Goal: Ask a question

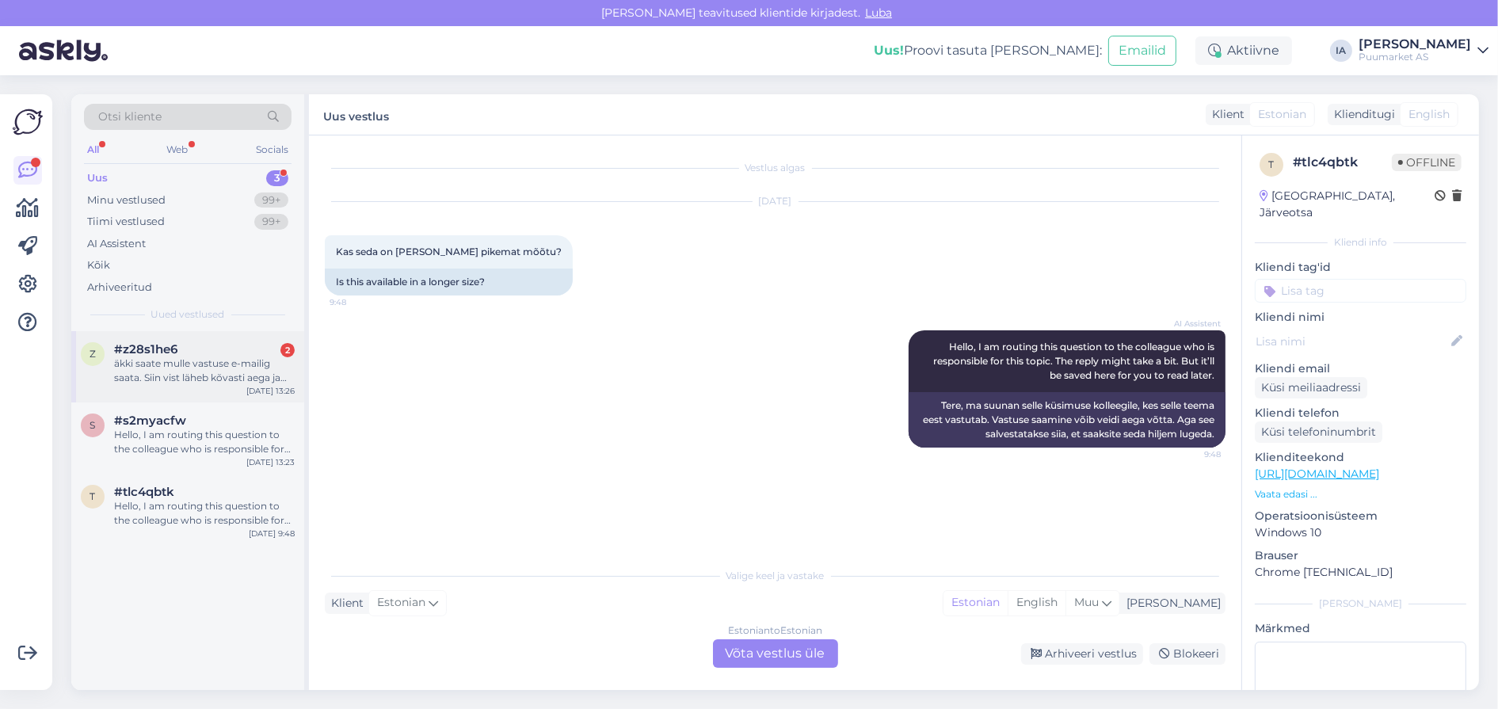
click at [152, 385] on div "äkki saate mulle vastuse e-mailig saata. Siin vist läheb kõvasti aega ja mul un…" at bounding box center [204, 370] width 181 height 29
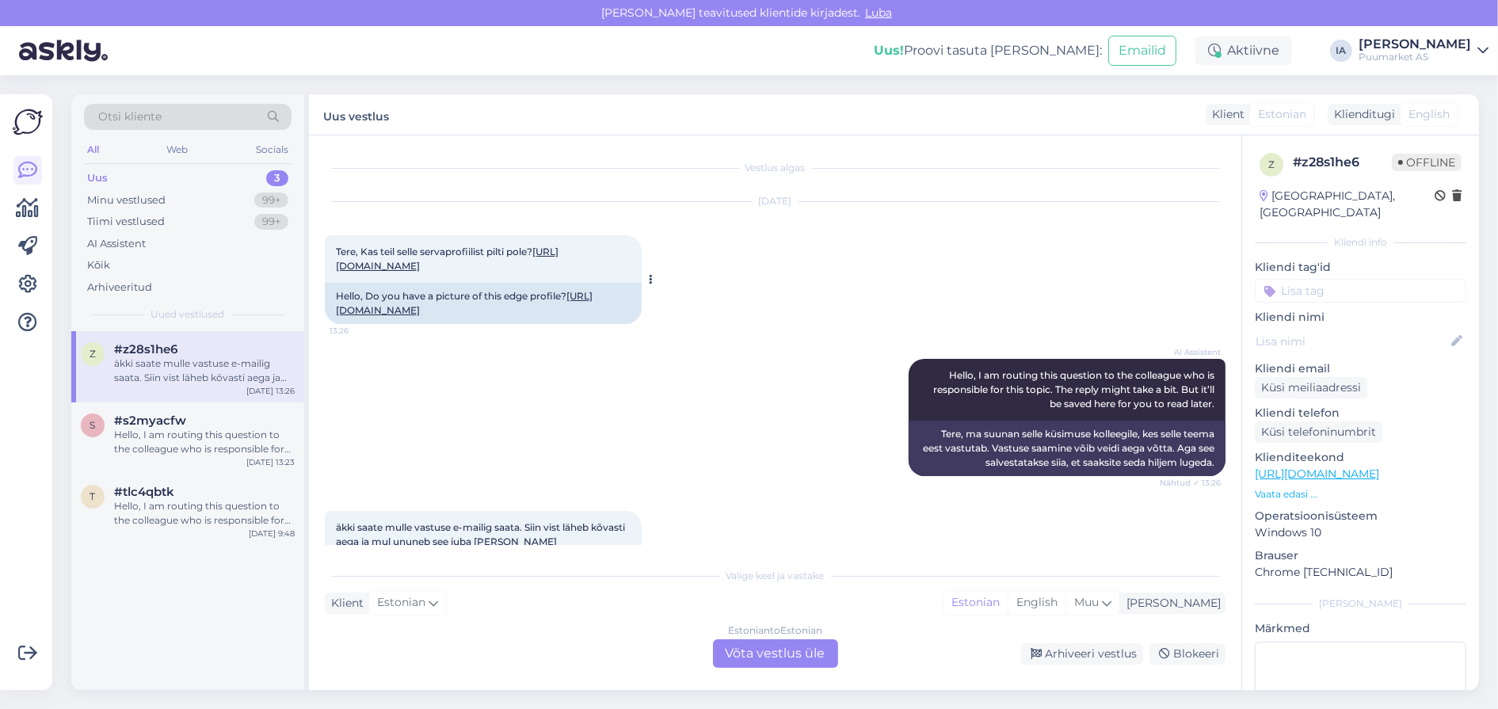
click at [495, 272] on link "[URL][DOMAIN_NAME]" at bounding box center [447, 259] width 223 height 26
click at [460, 272] on link "[URL][DOMAIN_NAME]" at bounding box center [447, 259] width 223 height 26
drag, startPoint x: 333, startPoint y: 257, endPoint x: 560, endPoint y: 296, distance: 229.8
click at [560, 283] on div "Tere, Kas teil selle servaprofiilist pilti pole? [URL][DOMAIN_NAME] 13:26" at bounding box center [483, 259] width 317 height 48
copy span "Tere, Kas teil selle servaprofiilist pilti pole? [URL][DOMAIN_NAME]"
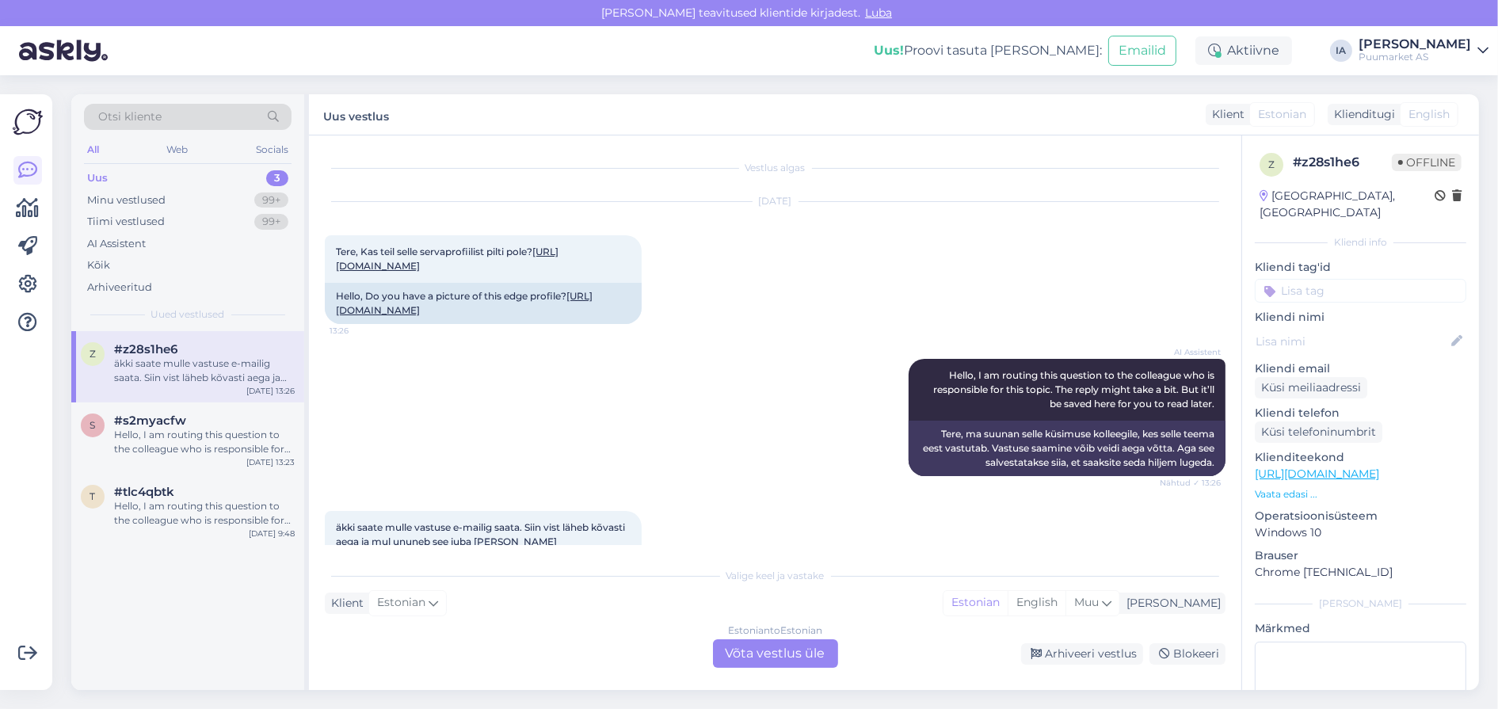
scroll to position [258, 0]
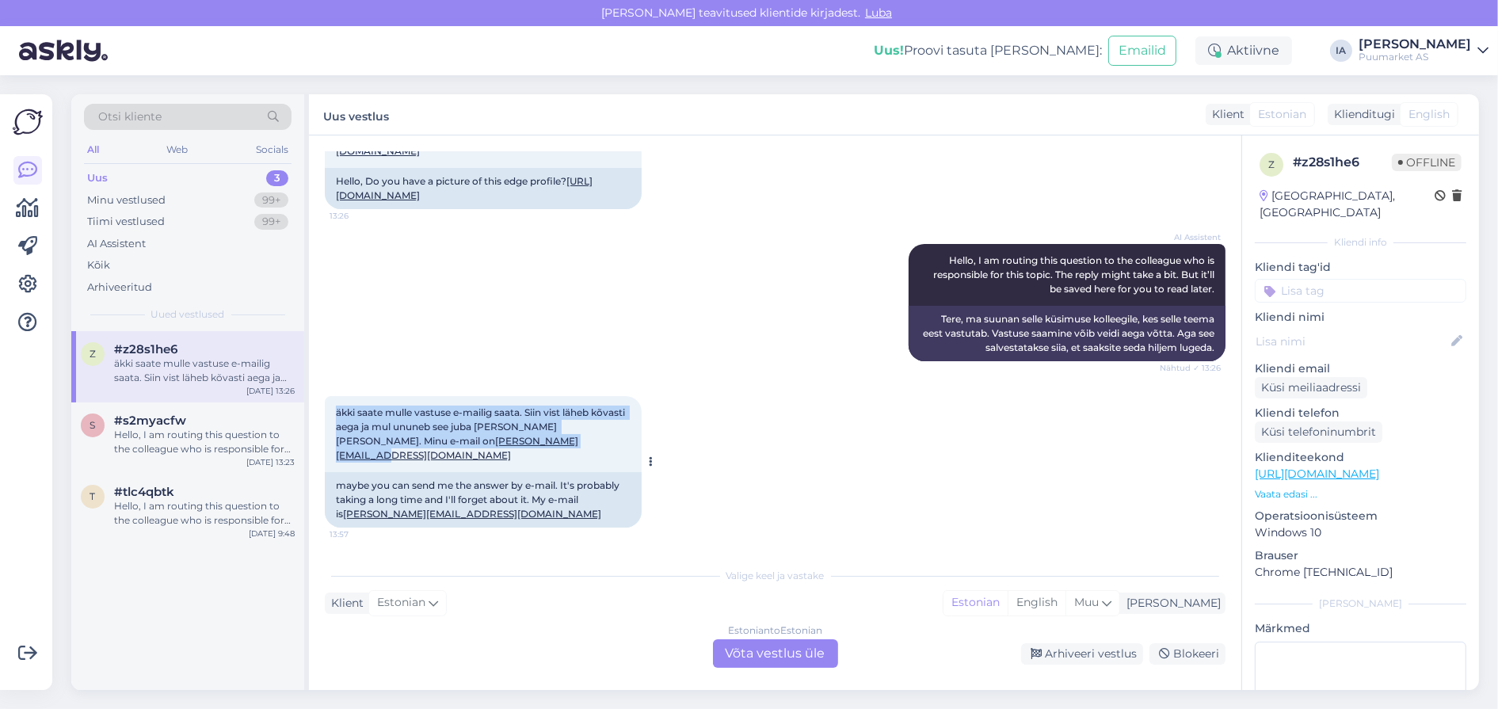
drag, startPoint x: 335, startPoint y: 386, endPoint x: 512, endPoint y: 434, distance: 182.9
click at [512, 434] on div "äkki saate mulle vastuse e-mailig saata. Siin vist läheb kõvasti aega ja mul un…" at bounding box center [483, 434] width 317 height 76
copy span "äkki saate mulle vastuse e-mailig saata. Siin vist läheb kõvasti aega ja mul un…"
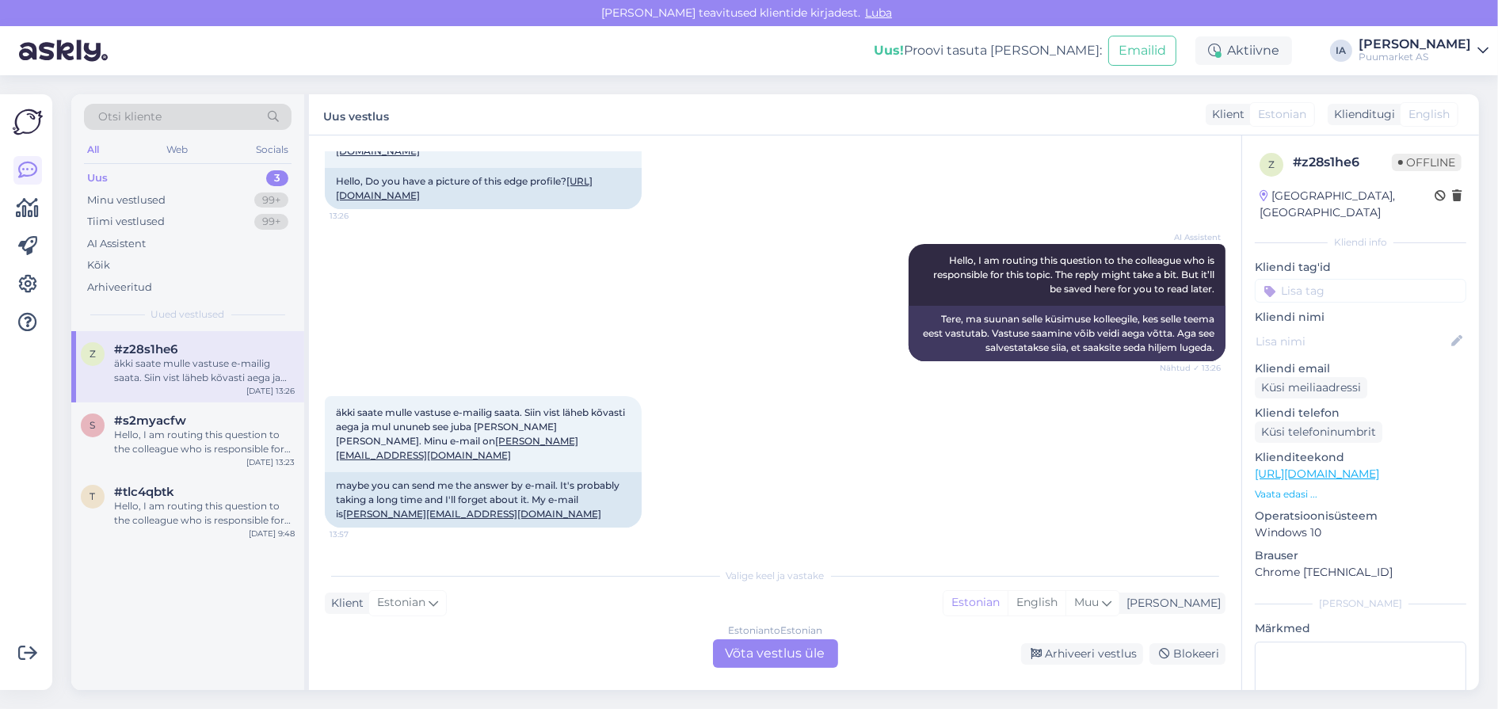
click at [790, 653] on div "Estonian to Estonian Võta vestlus üle" at bounding box center [775, 653] width 125 height 29
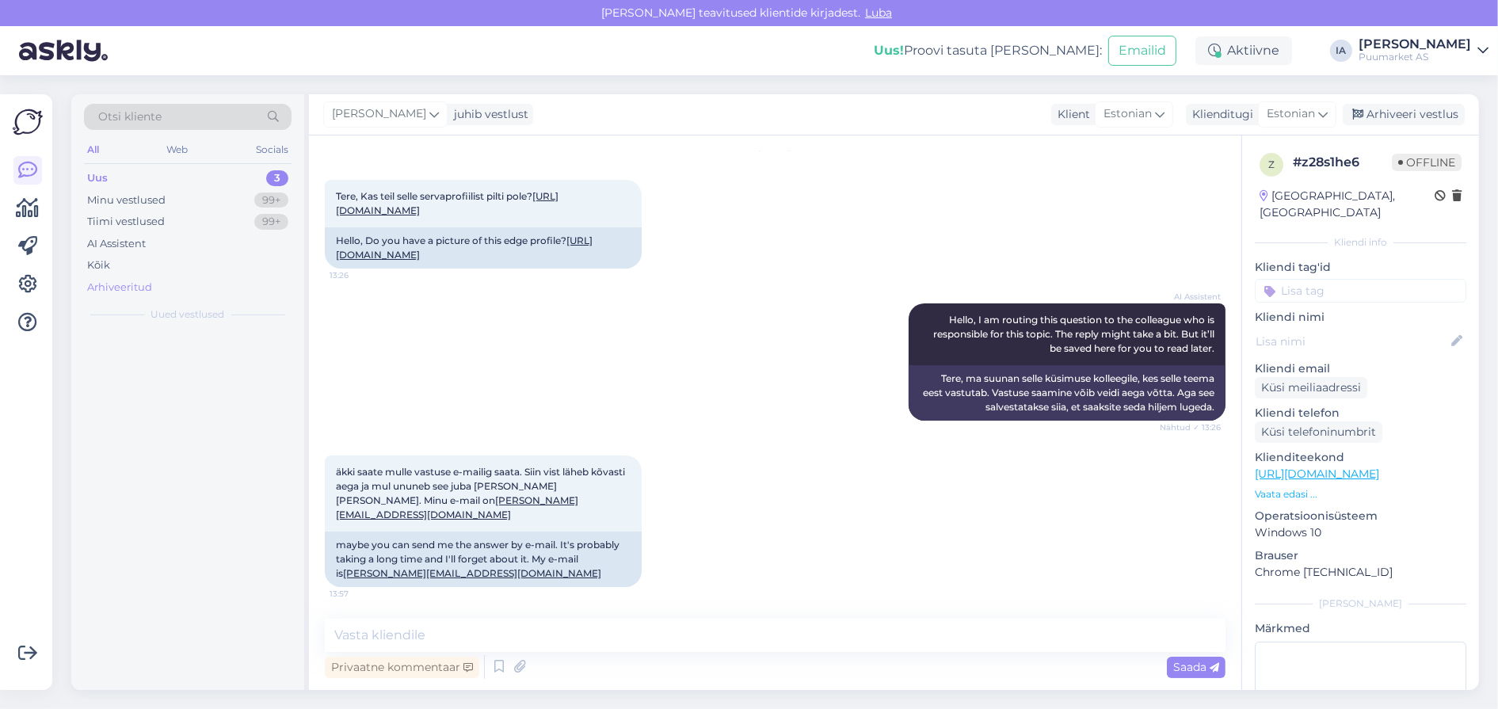
scroll to position [195, 0]
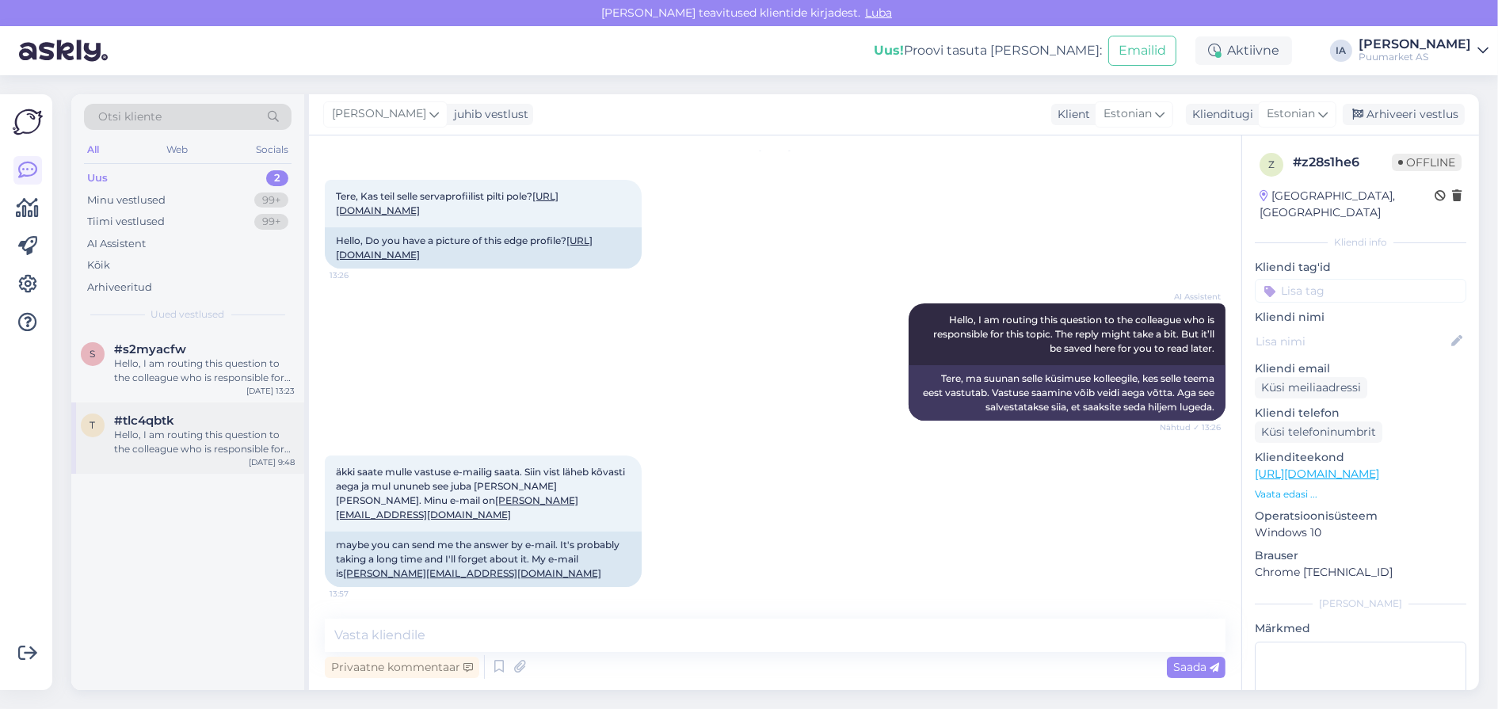
click at [272, 468] on div "[DATE] 9:48" at bounding box center [272, 462] width 46 height 12
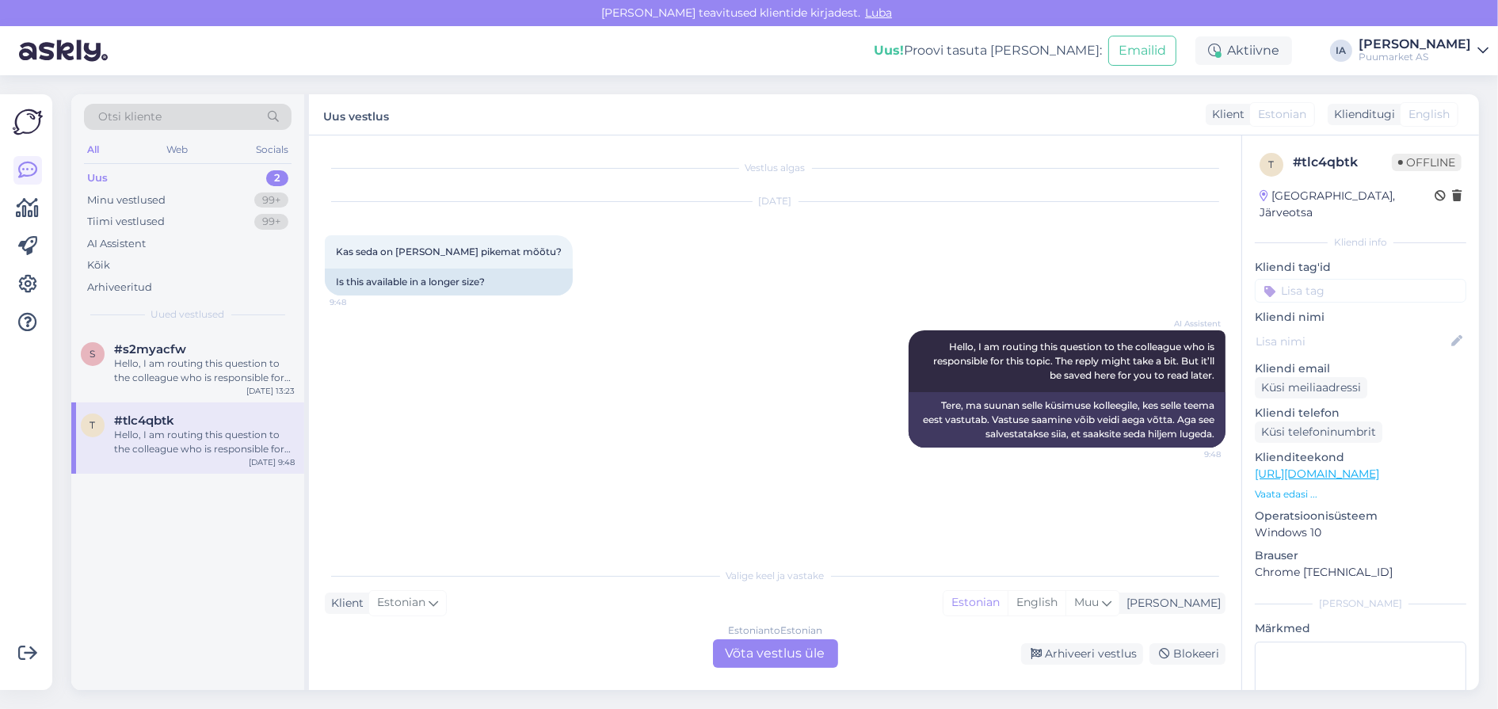
scroll to position [0, 0]
click at [770, 652] on div "Estonian to Estonian Võta vestlus üle" at bounding box center [775, 653] width 125 height 29
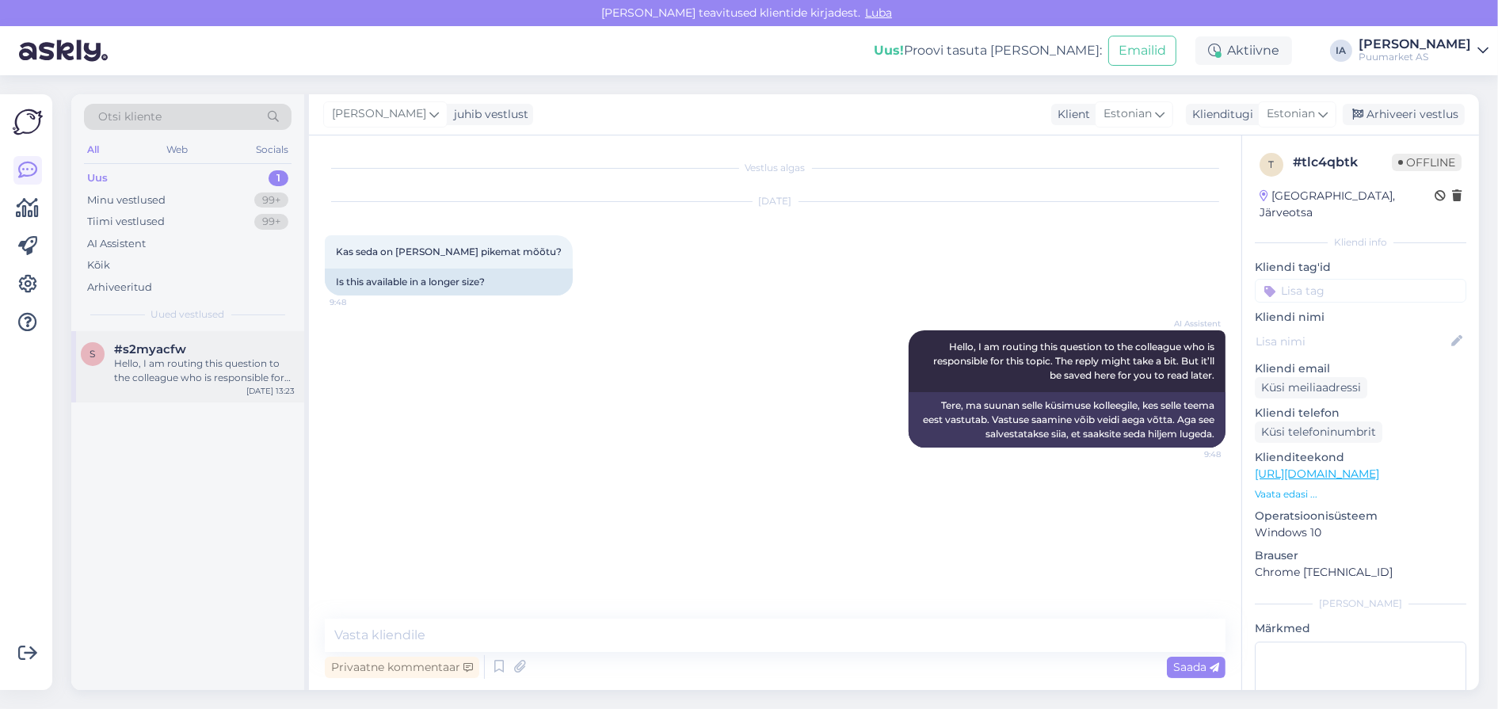
click at [168, 385] on div "Hello, I am routing this question to the colleague who is responsible for this …" at bounding box center [204, 370] width 181 height 29
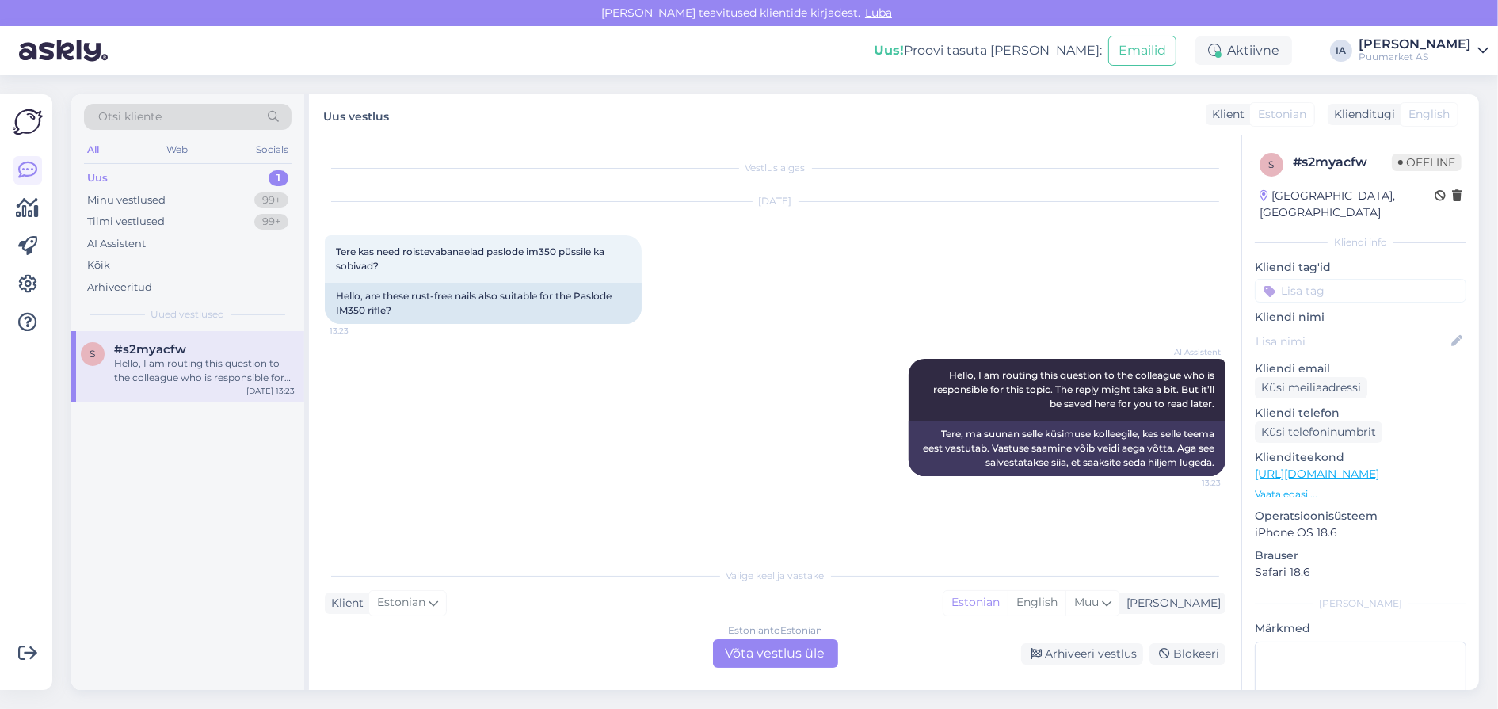
scroll to position [31, 0]
click at [755, 653] on div "Estonian to Estonian Võta vestlus üle" at bounding box center [775, 653] width 125 height 29
